Goal: Find specific page/section: Find specific page/section

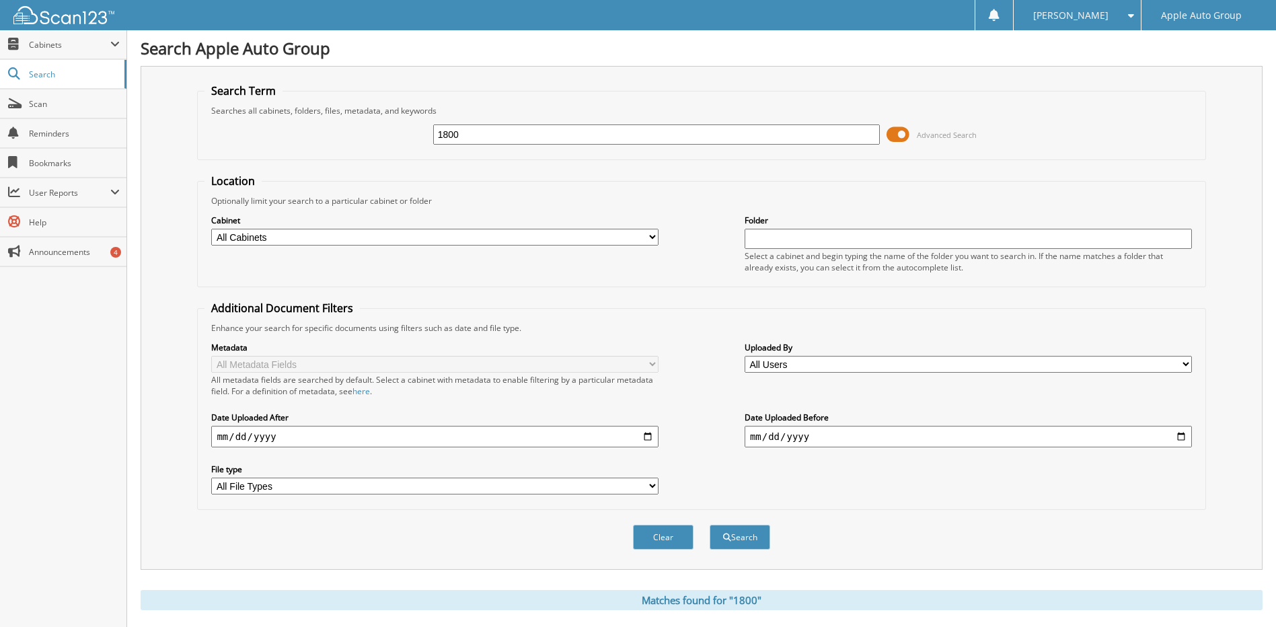
drag, startPoint x: 474, startPoint y: 139, endPoint x: 416, endPoint y: 139, distance: 57.9
click at [416, 139] on div "1800 Advanced Search" at bounding box center [702, 134] width 994 height 36
type input "1636"
click at [736, 533] on button "Search" at bounding box center [740, 537] width 61 height 25
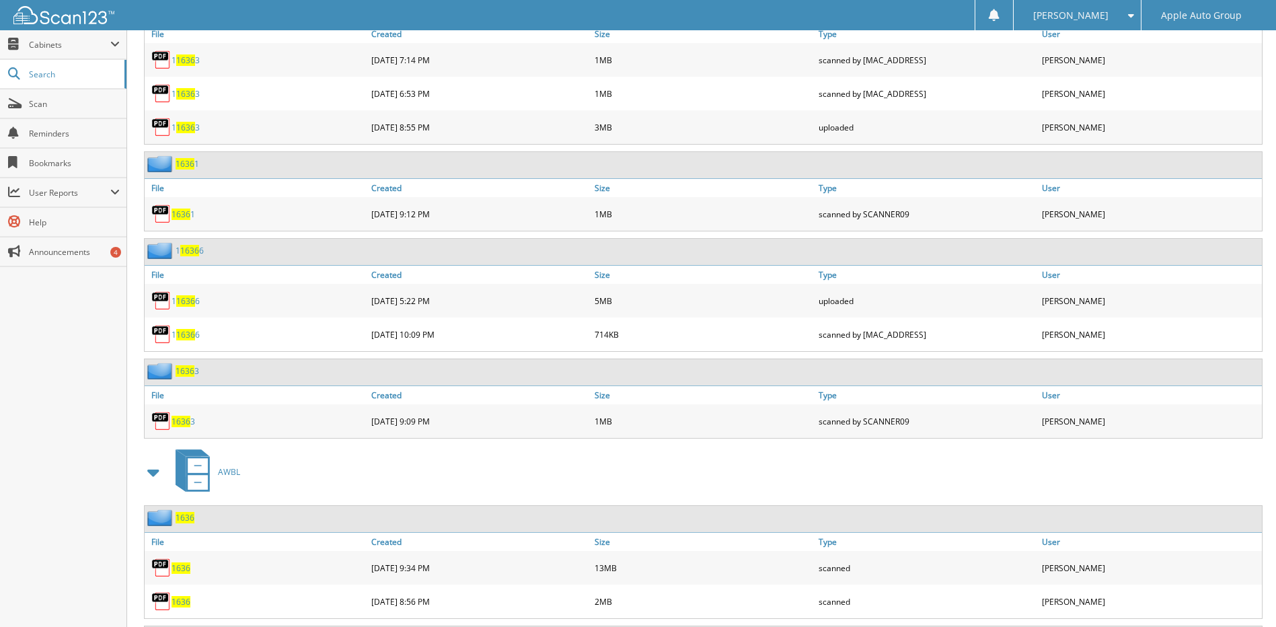
scroll to position [4172, 0]
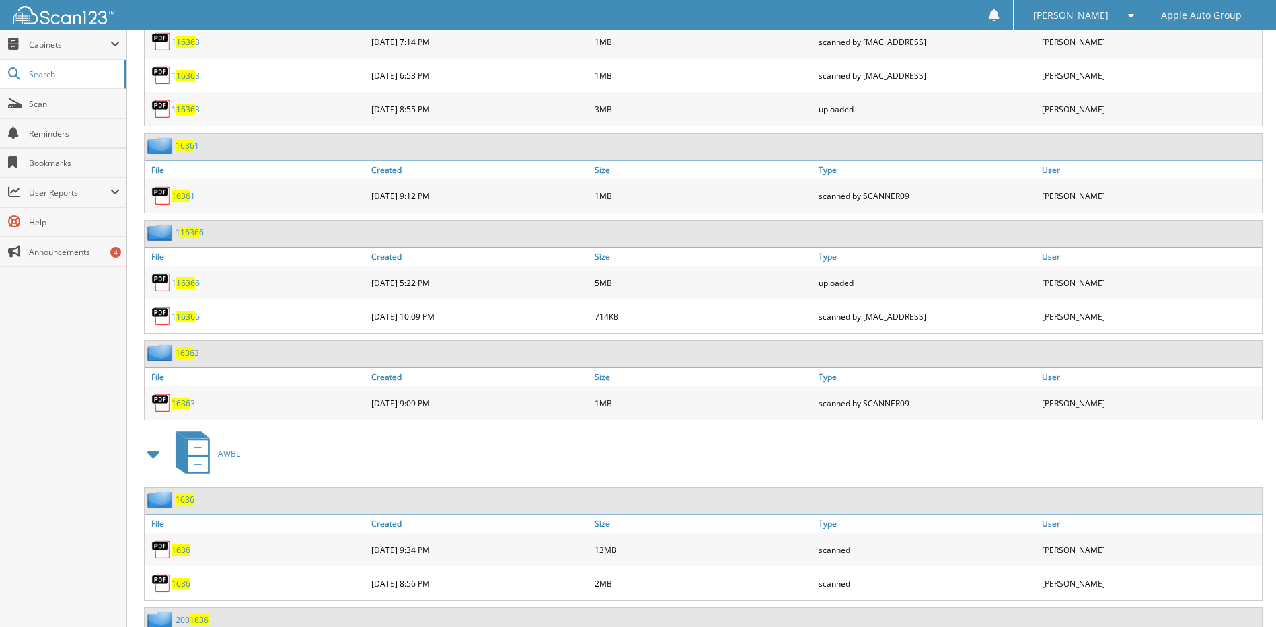
click at [182, 554] on span "1636" at bounding box center [181, 549] width 19 height 11
